Goal: Task Accomplishment & Management: Check status

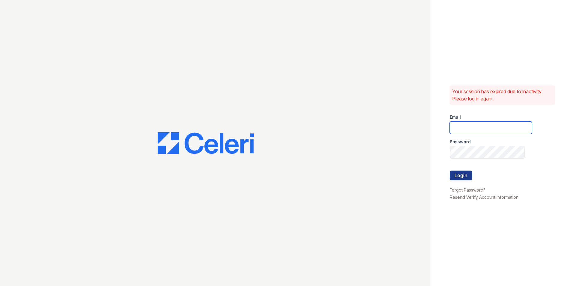
click at [490, 133] on input "email" at bounding box center [491, 128] width 82 height 13
type input "mimi@jaygroupny.com"
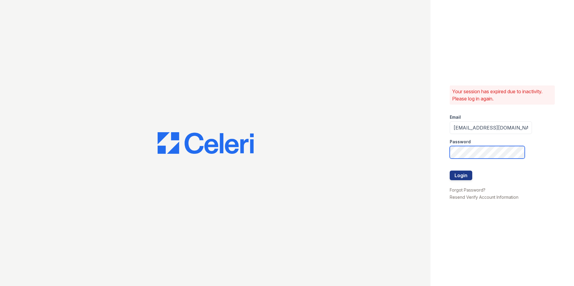
click at [450, 171] on button "Login" at bounding box center [461, 176] width 23 height 10
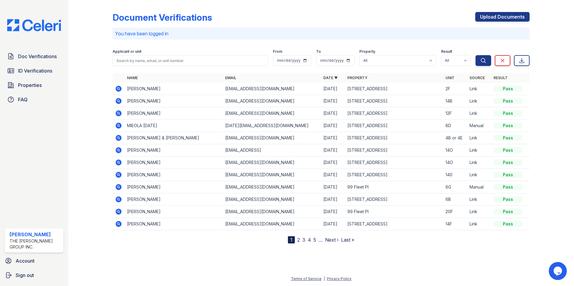
click at [151, 92] on td "Aaylira Shepherd" at bounding box center [174, 89] width 98 height 12
click at [119, 90] on icon at bounding box center [119, 89] width 6 height 6
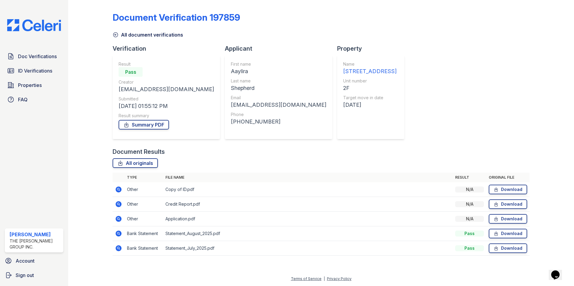
click at [116, 252] on icon at bounding box center [118, 248] width 7 height 7
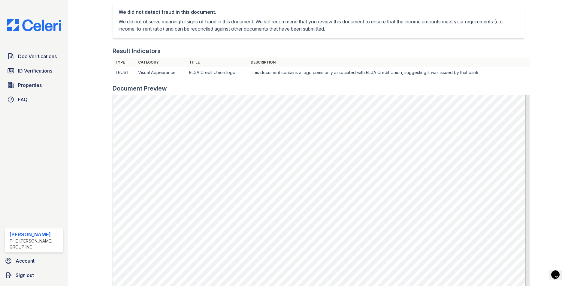
scroll to position [135, 0]
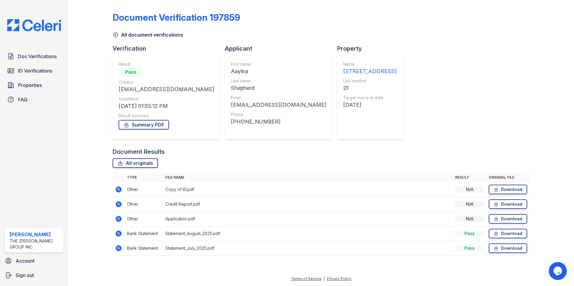
click at [116, 233] on icon at bounding box center [119, 234] width 6 height 6
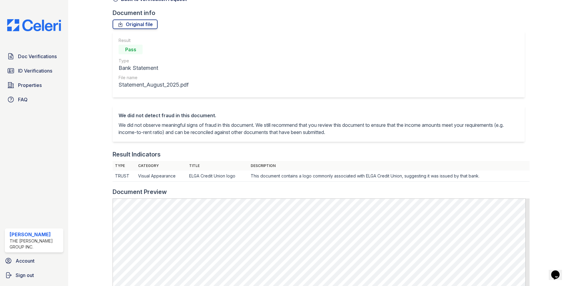
scroll to position [120, 0]
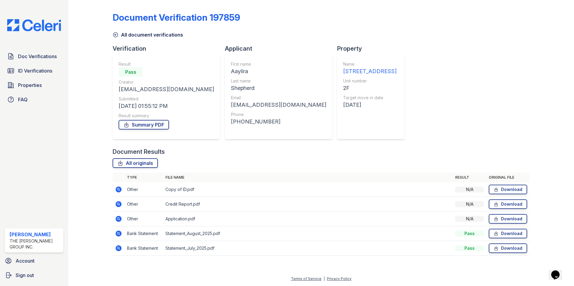
click at [119, 220] on icon at bounding box center [119, 219] width 6 height 6
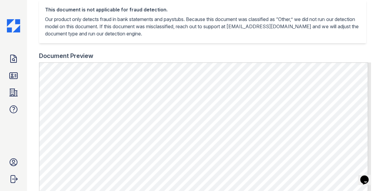
scroll to position [160, 0]
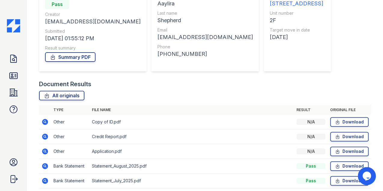
scroll to position [91, 0]
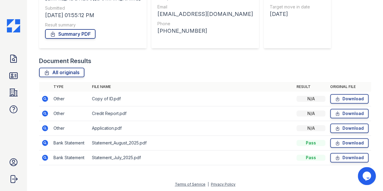
click at [44, 113] on icon at bounding box center [45, 113] width 2 height 2
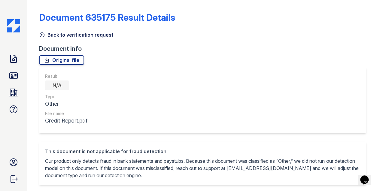
drag, startPoint x: 383, startPoint y: 95, endPoint x: 383, endPoint y: 10, distance: 85.3
click at [383, 10] on html "Doc Verifications ID Verifications Properties FAQ Mimi Jacob The Jay Group Inc.…" at bounding box center [191, 95] width 383 height 191
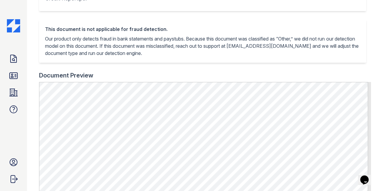
scroll to position [160, 0]
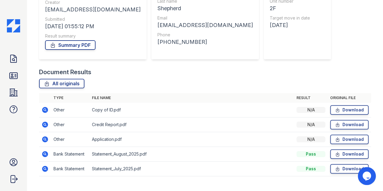
scroll to position [91, 0]
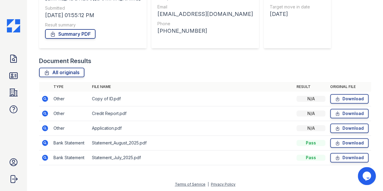
click at [42, 98] on icon at bounding box center [44, 98] width 7 height 7
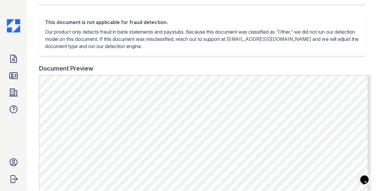
scroll to position [180, 0]
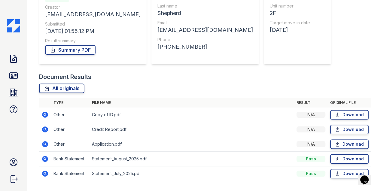
scroll to position [91, 0]
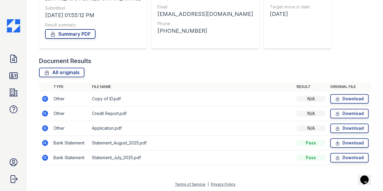
click at [43, 127] on icon at bounding box center [45, 128] width 6 height 6
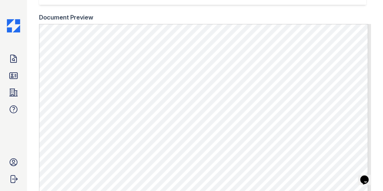
scroll to position [120, 0]
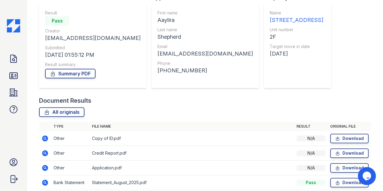
scroll to position [91, 0]
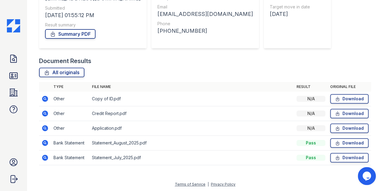
click at [44, 115] on icon at bounding box center [45, 114] width 6 height 6
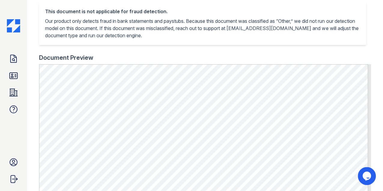
scroll to position [225, 0]
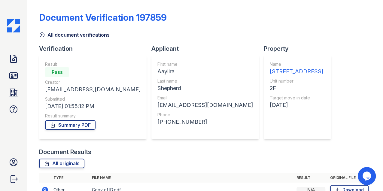
scroll to position [80, 0]
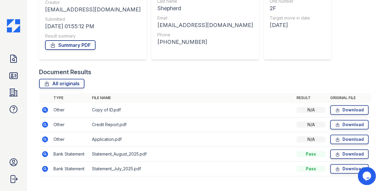
drag, startPoint x: 44, startPoint y: 138, endPoint x: 56, endPoint y: 132, distance: 13.1
click at [44, 138] on icon at bounding box center [44, 139] width 7 height 7
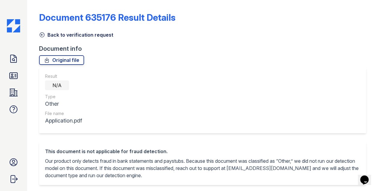
click at [44, 34] on icon at bounding box center [42, 35] width 6 height 6
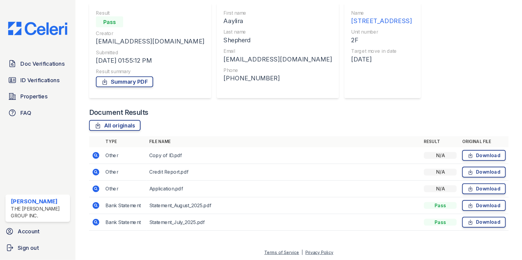
scroll to position [22, 0]
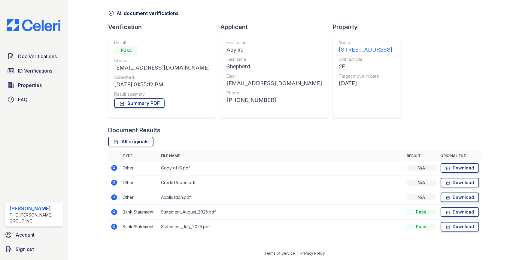
click at [111, 191] on icon at bounding box center [114, 212] width 7 height 7
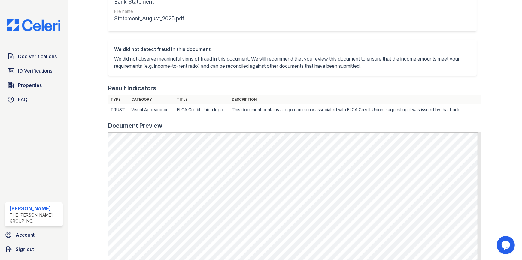
scroll to position [255, 0]
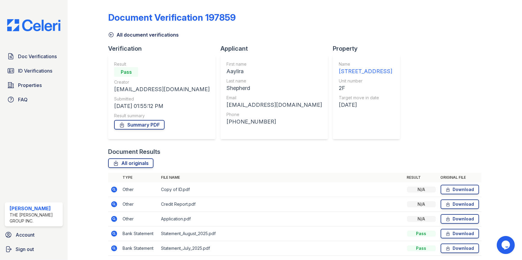
scroll to position [22, 0]
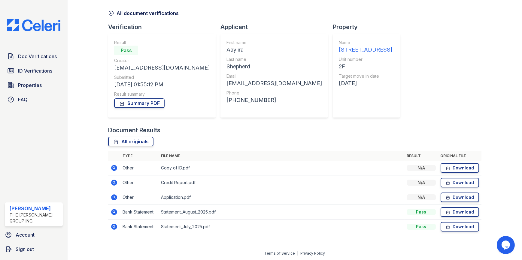
drag, startPoint x: 110, startPoint y: 196, endPoint x: 117, endPoint y: 195, distance: 6.9
click at [110, 196] on td at bounding box center [114, 197] width 12 height 15
click at [117, 195] on icon at bounding box center [114, 197] width 7 height 7
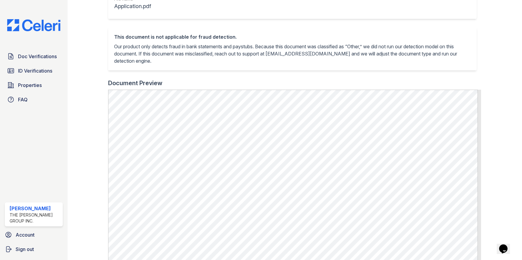
scroll to position [88, 0]
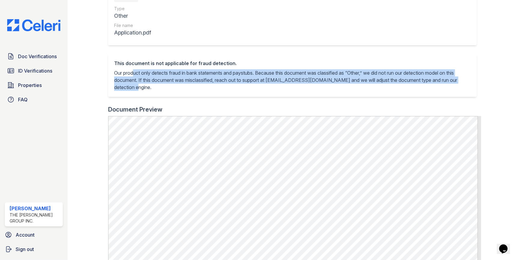
drag, startPoint x: 171, startPoint y: 80, endPoint x: 342, endPoint y: 84, distance: 171.2
click at [342, 84] on p "Our product only detects fraud in bank statements and paystubs. Because this do…" at bounding box center [292, 80] width 356 height 22
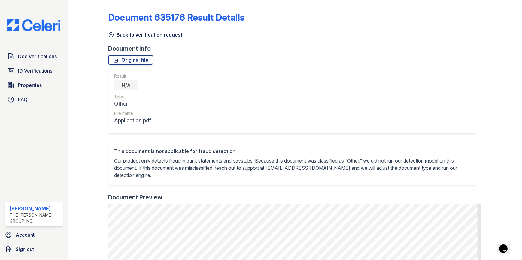
scroll to position [0, 0]
click at [111, 36] on icon at bounding box center [111, 35] width 6 height 6
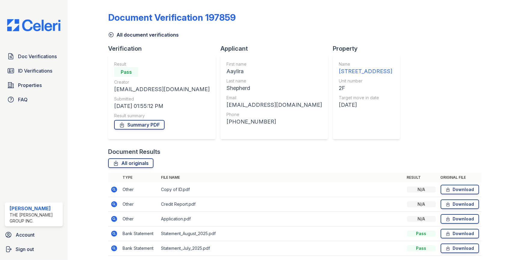
scroll to position [22, 0]
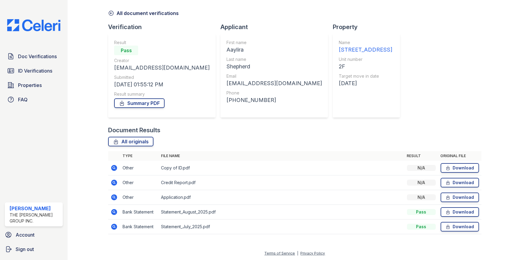
click at [113, 180] on icon at bounding box center [114, 183] width 6 height 6
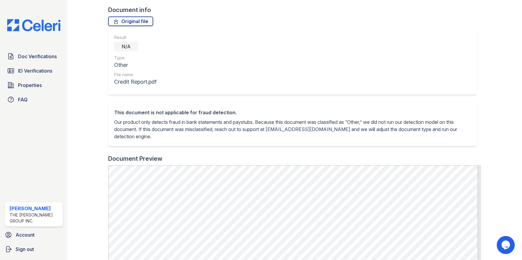
scroll to position [82, 0]
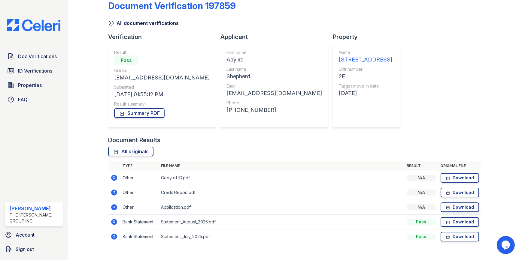
scroll to position [22, 0]
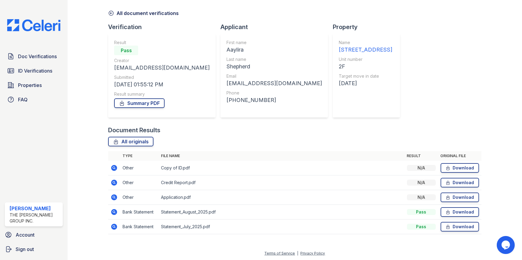
click at [114, 197] on icon at bounding box center [114, 197] width 2 height 2
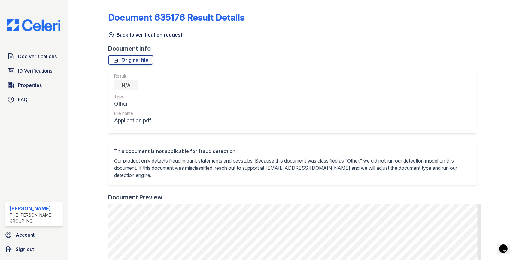
click at [108, 35] on icon at bounding box center [111, 35] width 6 height 6
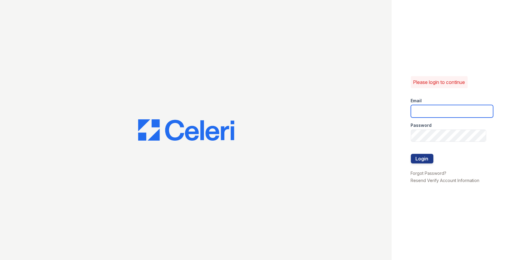
drag, startPoint x: 433, startPoint y: 110, endPoint x: 415, endPoint y: 128, distance: 25.9
click at [433, 110] on input "email" at bounding box center [452, 111] width 82 height 13
type input "mimi@jaygroupny.com"
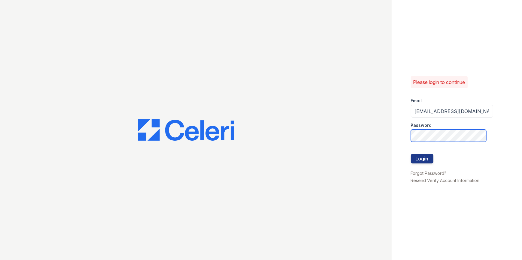
click at [411, 154] on button "Login" at bounding box center [422, 159] width 23 height 10
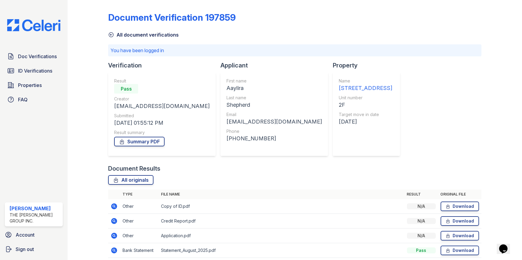
click at [23, 57] on span "Doc Verifications" at bounding box center [37, 56] width 39 height 7
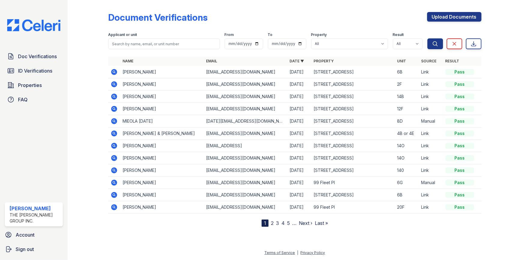
drag, startPoint x: 117, startPoint y: 70, endPoint x: 115, endPoint y: 72, distance: 3.4
click at [117, 70] on icon at bounding box center [114, 71] width 7 height 7
click at [115, 72] on icon at bounding box center [114, 72] width 6 height 6
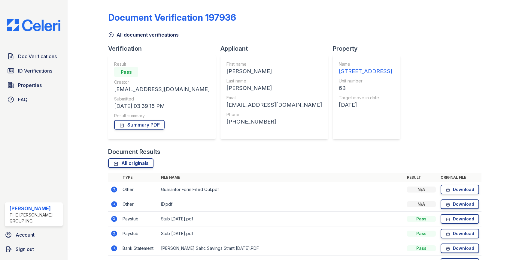
click at [112, 72] on div "Result Pass Creator jessica31493@gmail.com Submitted 09/29/25 03:39:16 PM Resul…" at bounding box center [162, 97] width 108 height 84
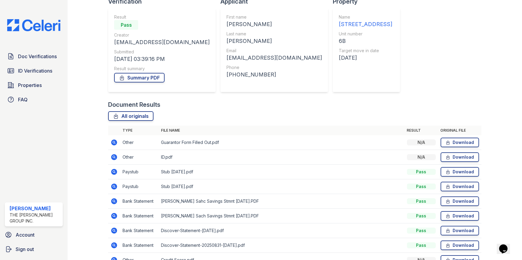
scroll to position [80, 0]
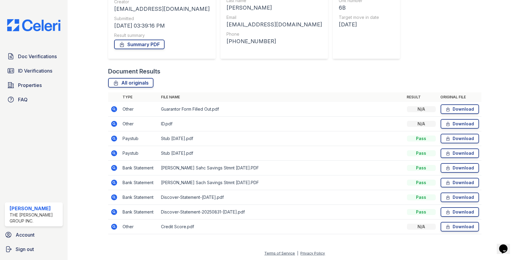
click at [113, 228] on icon at bounding box center [114, 227] width 6 height 6
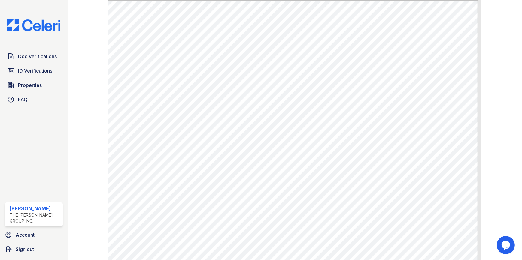
scroll to position [225, 0]
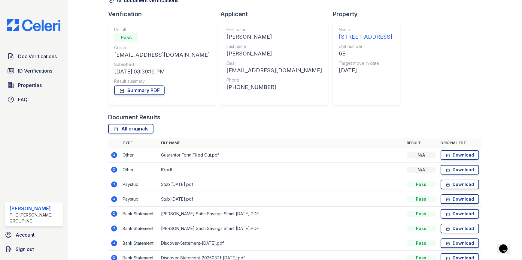
scroll to position [80, 0]
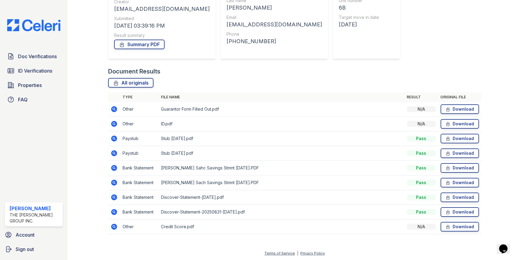
click at [114, 214] on icon at bounding box center [114, 212] width 6 height 6
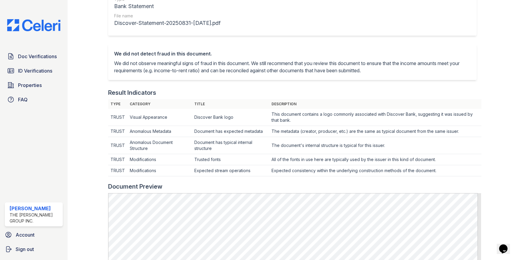
scroll to position [136, 0]
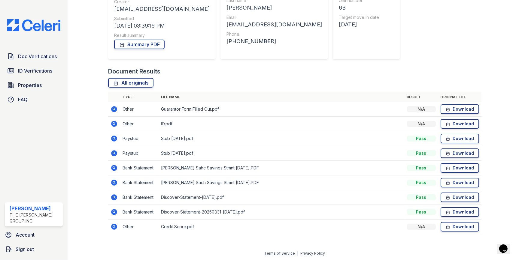
click at [111, 199] on icon at bounding box center [114, 198] width 6 height 6
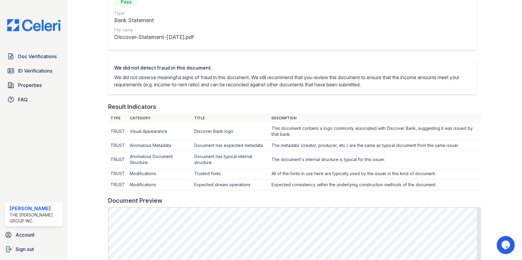
scroll to position [136, 0]
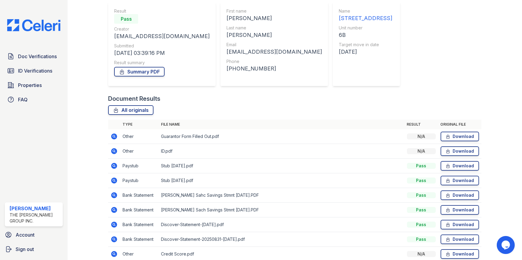
scroll to position [54, 0]
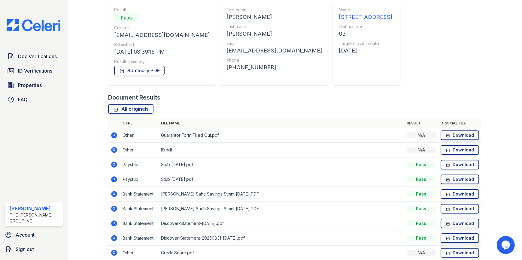
click at [115, 209] on icon at bounding box center [114, 209] width 6 height 6
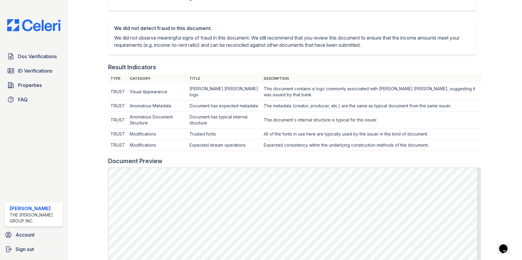
scroll to position [136, 0]
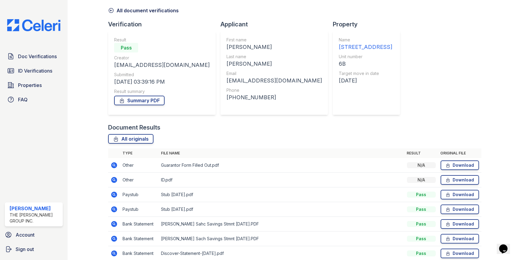
scroll to position [54, 0]
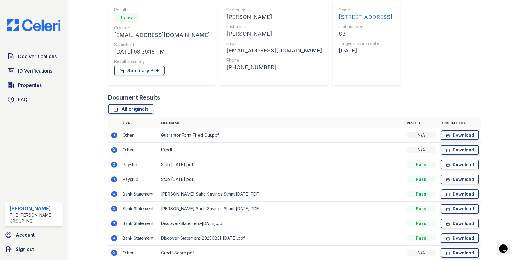
click at [113, 236] on icon at bounding box center [114, 238] width 6 height 6
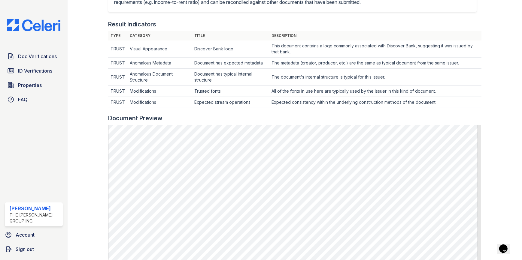
scroll to position [246, 0]
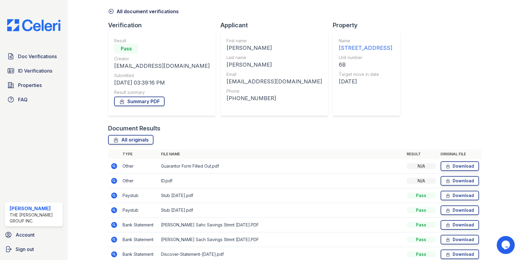
scroll to position [54, 0]
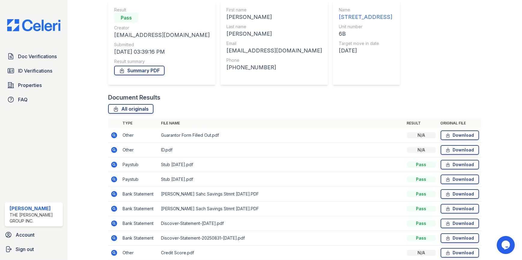
click at [114, 193] on icon at bounding box center [114, 194] width 2 height 2
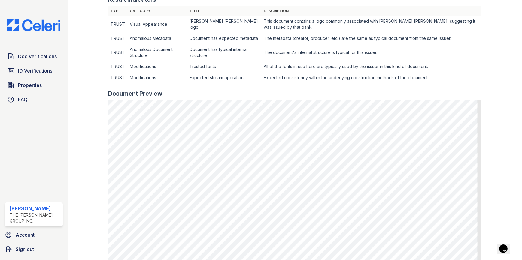
scroll to position [191, 0]
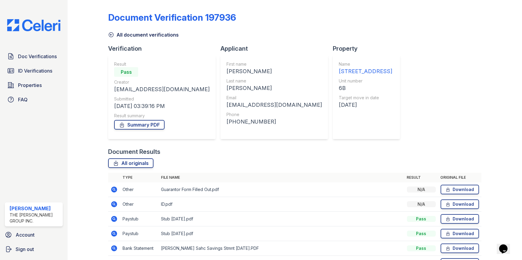
click at [112, 235] on icon at bounding box center [114, 234] width 6 height 6
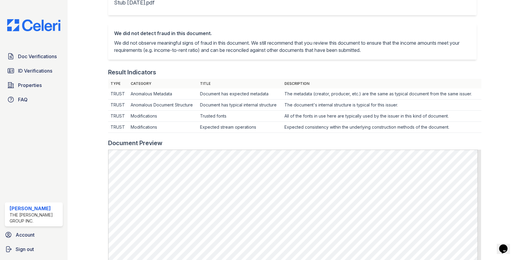
scroll to position [191, 0]
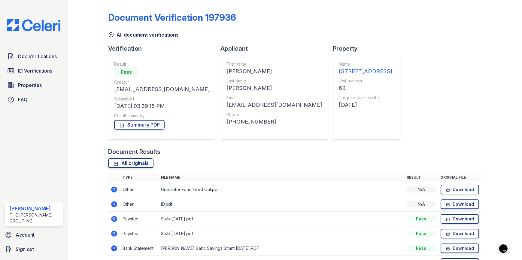
scroll to position [80, 0]
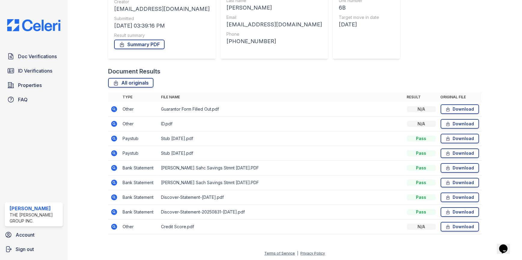
click at [114, 123] on icon at bounding box center [114, 124] width 2 height 2
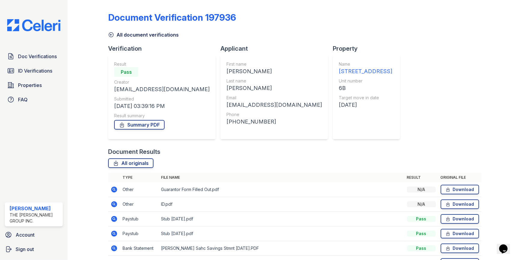
click at [113, 188] on icon at bounding box center [114, 190] width 6 height 6
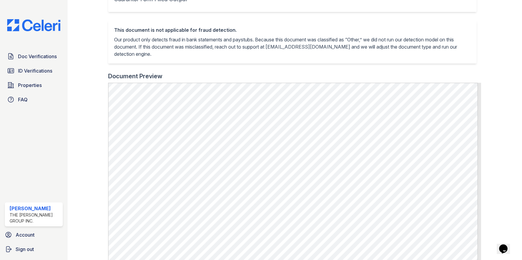
scroll to position [115, 0]
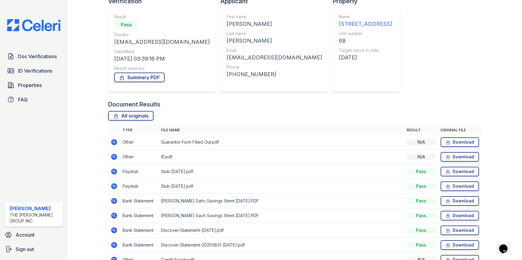
scroll to position [80, 0]
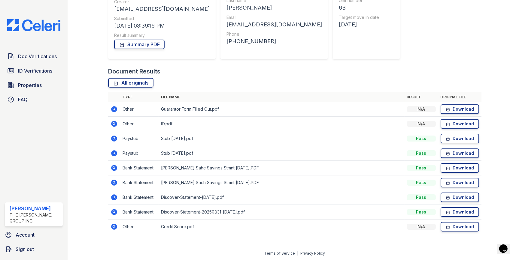
click at [112, 126] on icon at bounding box center [114, 124] width 6 height 6
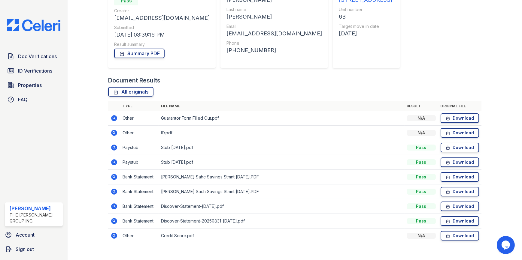
scroll to position [80, 0]
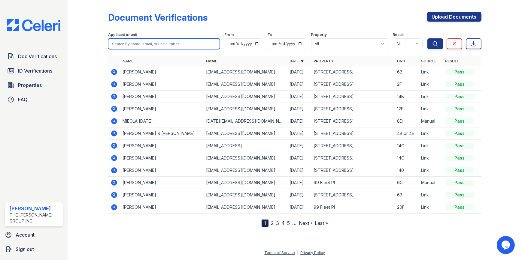
click at [166, 44] on input "search" at bounding box center [163, 43] width 111 height 11
type input "6B"
click at [427, 38] on button "Search" at bounding box center [435, 43] width 16 height 11
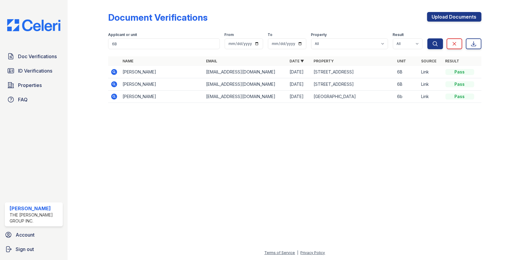
click at [114, 69] on icon at bounding box center [114, 72] width 6 height 6
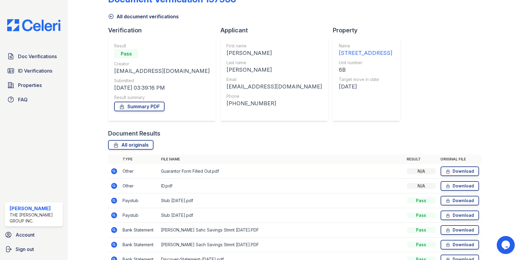
scroll to position [80, 0]
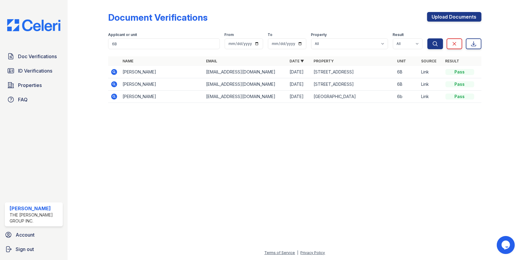
click at [115, 85] on icon at bounding box center [114, 84] width 7 height 7
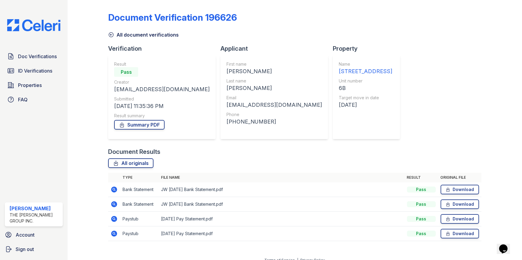
scroll to position [7, 0]
